Goal: Communication & Community: Ask a question

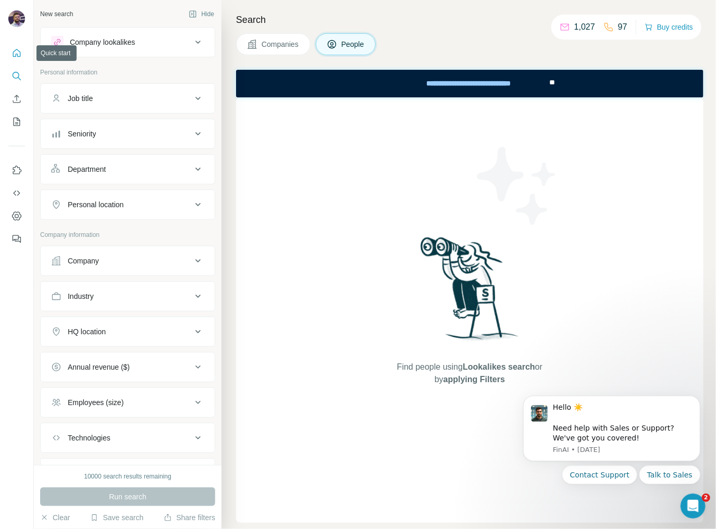
click at [15, 59] on button "Quick start" at bounding box center [16, 53] width 17 height 19
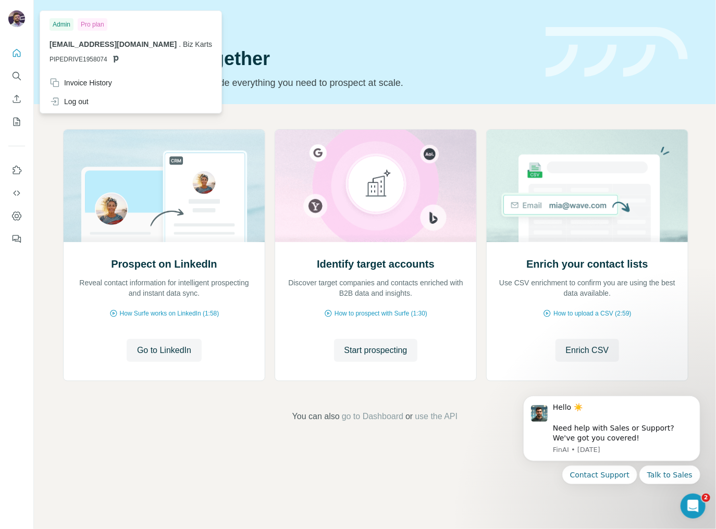
click at [94, 28] on div "Pro plan" at bounding box center [93, 24] width 30 height 13
click at [96, 27] on div "Pro plan" at bounding box center [93, 24] width 30 height 13
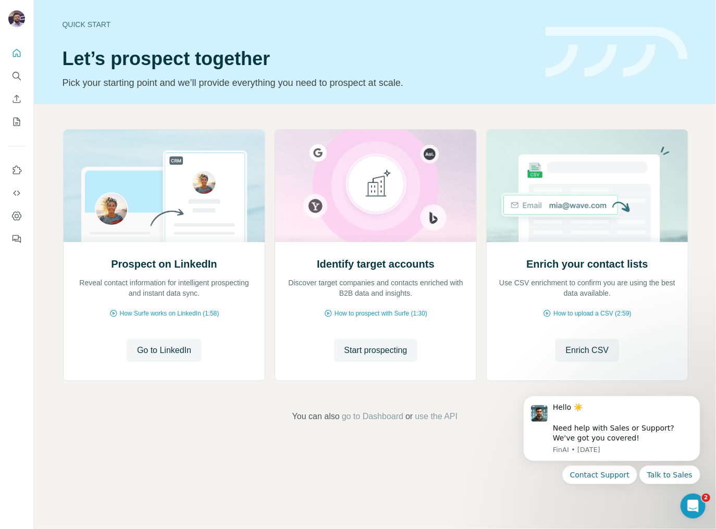
click at [23, 16] on img at bounding box center [16, 18] width 17 height 17
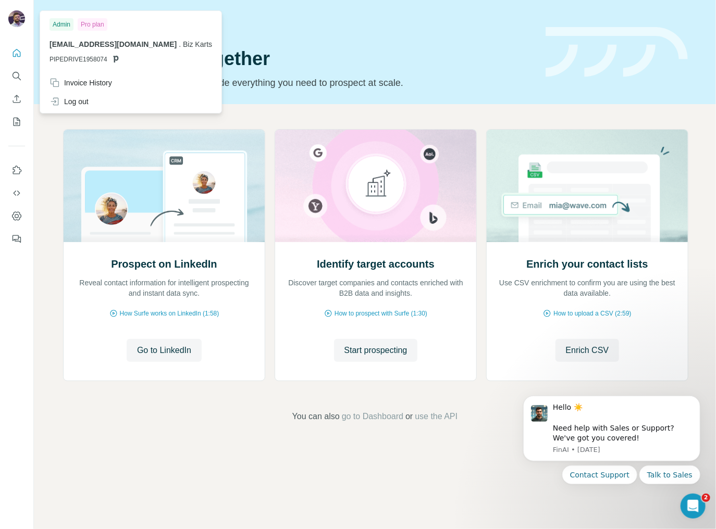
drag, startPoint x: 115, startPoint y: 58, endPoint x: 131, endPoint y: 61, distance: 15.9
click at [117, 58] on icon at bounding box center [115, 59] width 8 height 8
click at [654, 471] on button "Talk to Sales" at bounding box center [669, 474] width 61 height 19
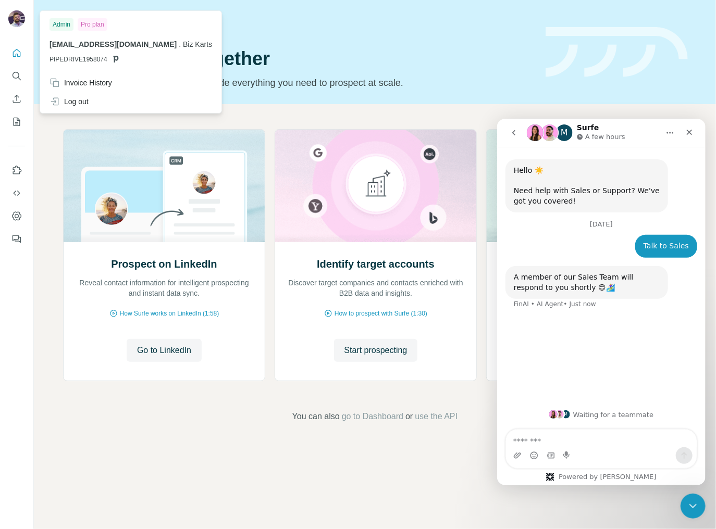
click at [559, 442] on textarea "Message…" at bounding box center [600, 438] width 191 height 18
type textarea "**********"
click at [689, 464] on div "**********" at bounding box center [600, 448] width 191 height 39
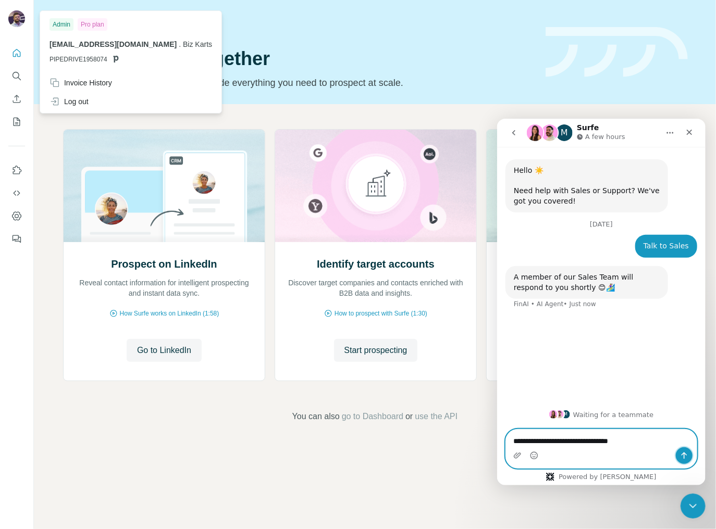
click at [687, 453] on icon "Send a message…" at bounding box center [683, 455] width 8 height 8
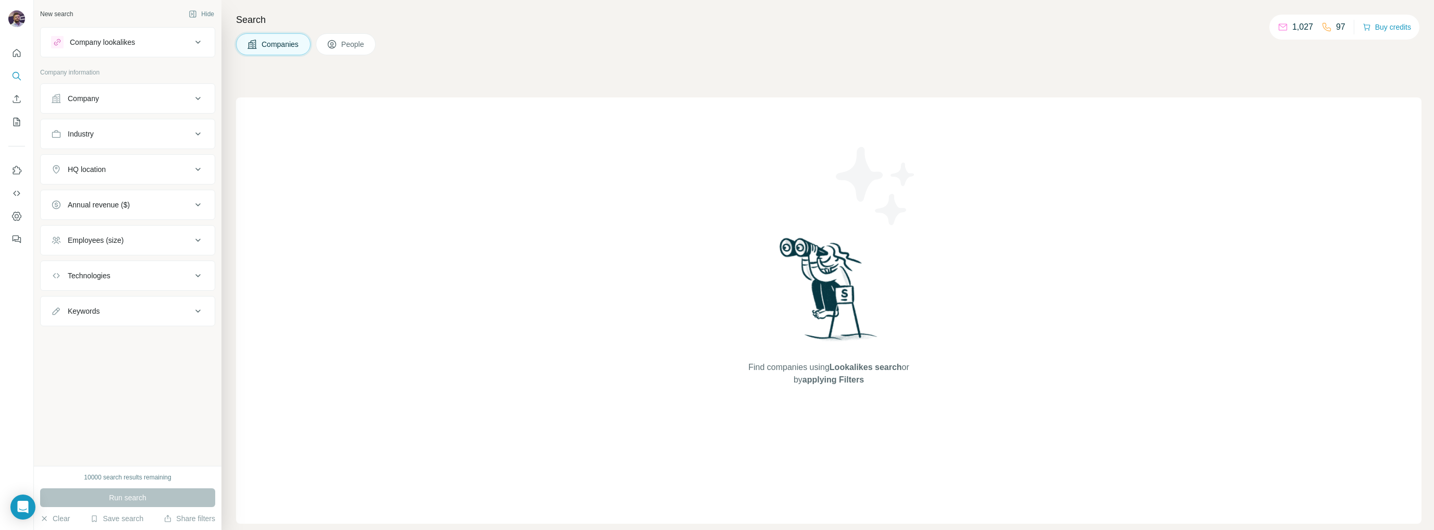
click at [200, 45] on icon at bounding box center [198, 42] width 13 height 13
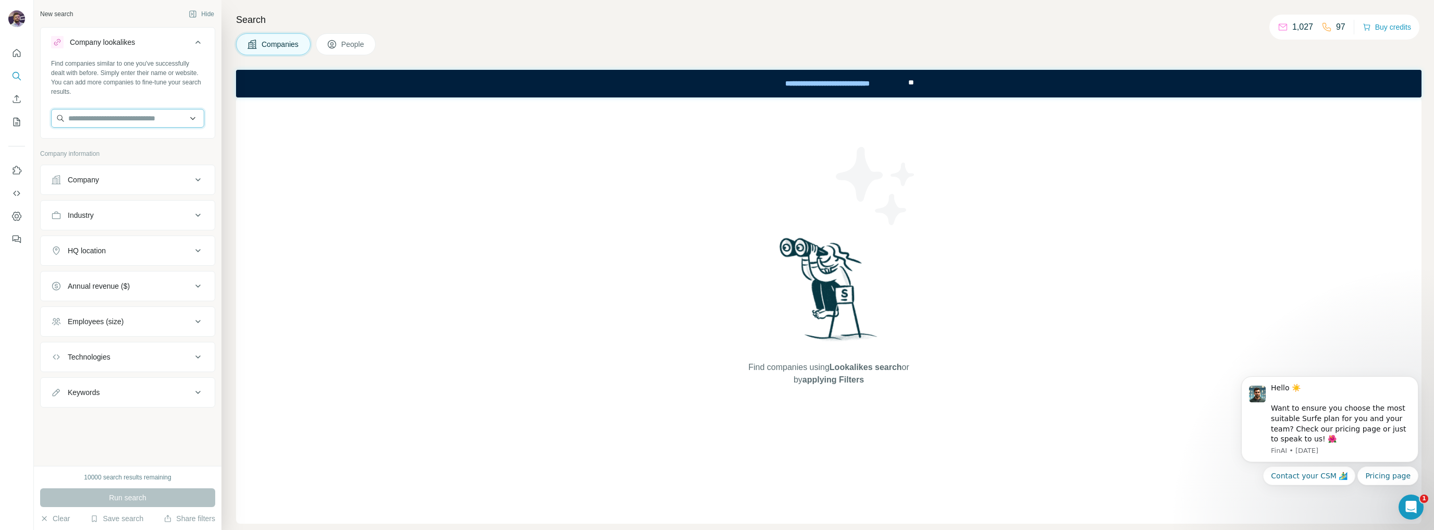
click at [142, 117] on input "text" at bounding box center [127, 118] width 153 height 19
type input "**********"
click at [1340, 421] on div "Hello ☀️ Want to ensure you choose the most suitable Surfe plan for you and you…" at bounding box center [1341, 413] width 140 height 61
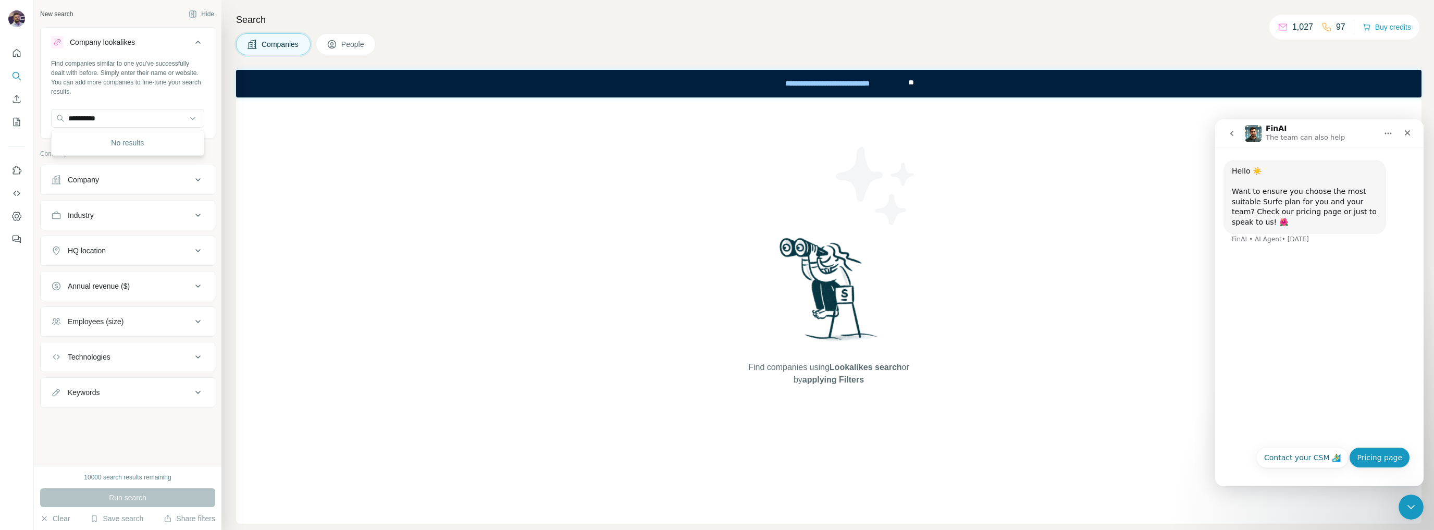
click at [1387, 459] on button "Pricing page" at bounding box center [1379, 457] width 61 height 21
